Goal: Information Seeking & Learning: Learn about a topic

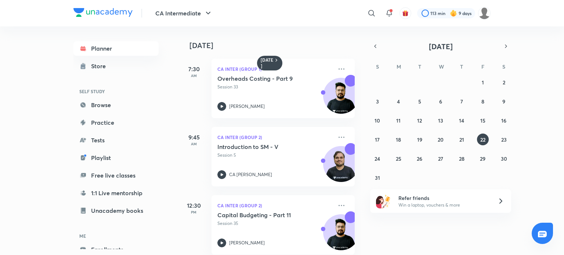
click at [97, 15] on img at bounding box center [102, 12] width 59 height 9
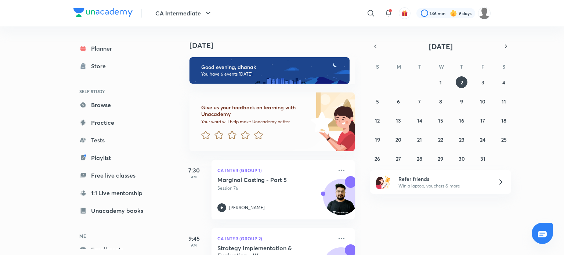
click at [354, 44] on h4 "[DATE]" at bounding box center [276, 45] width 173 height 9
click at [376, 47] on icon "button" at bounding box center [376, 46] width 6 height 7
click at [441, 121] on abbr "17" at bounding box center [440, 120] width 5 height 7
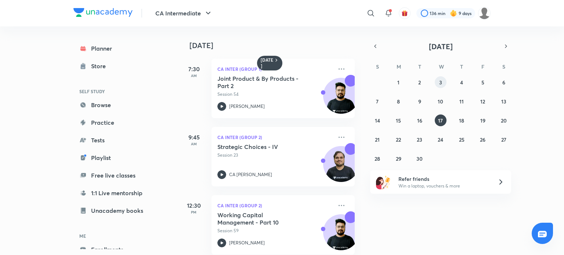
click at [439, 80] on button "3" at bounding box center [441, 82] width 12 height 12
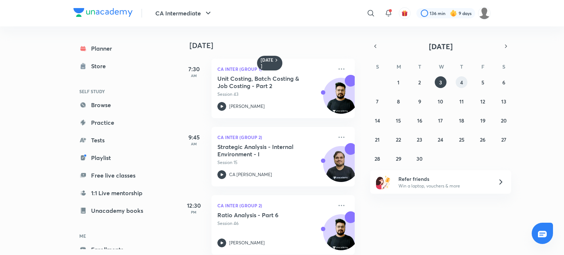
click at [462, 83] on abbr "4" at bounding box center [461, 82] width 3 height 7
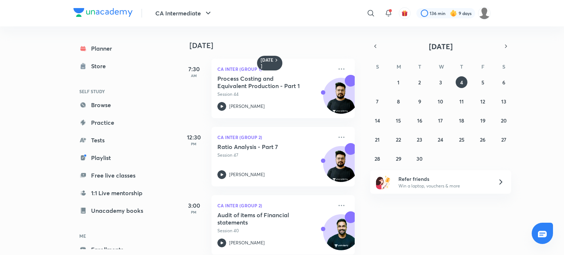
scroll to position [60, 0]
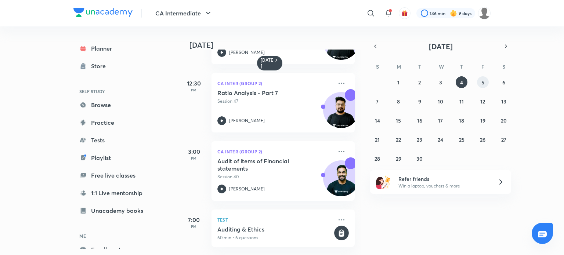
click at [486, 79] on button "5" at bounding box center [483, 82] width 12 height 12
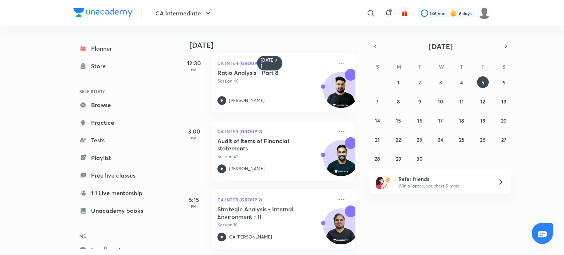
scroll to position [128, 0]
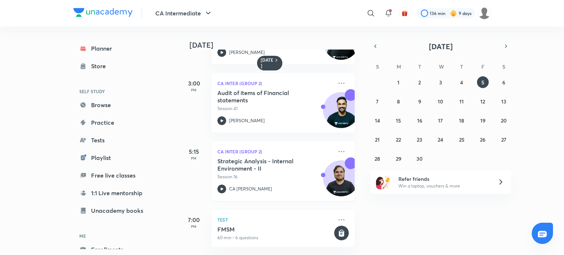
click at [219, 185] on icon at bounding box center [222, 189] width 9 height 9
